Goal: Task Accomplishment & Management: Manage account settings

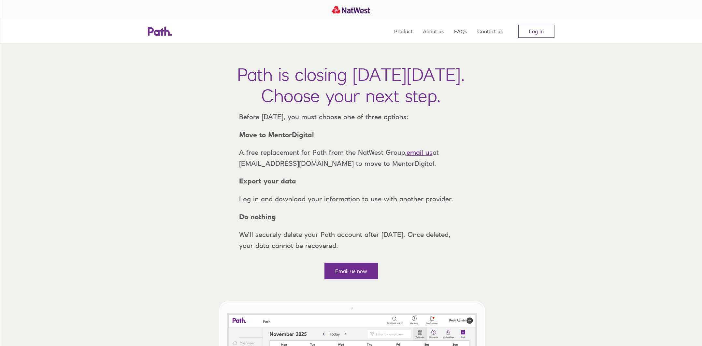
click at [539, 33] on link "Log in" at bounding box center [536, 31] width 36 height 13
click at [539, 27] on link "Log in" at bounding box center [536, 31] width 36 height 13
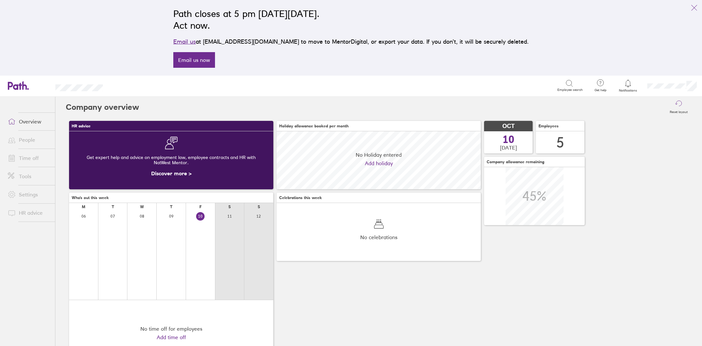
scroll to position [58, 204]
click at [36, 162] on link "Time off" at bounding box center [29, 157] width 52 height 13
